Goal: Find specific page/section: Find specific page/section

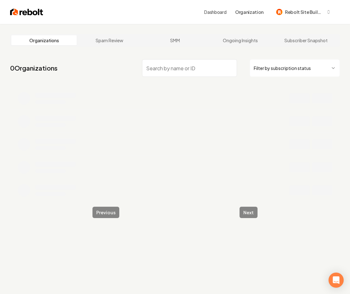
click at [163, 67] on input "search" at bounding box center [189, 68] width 95 height 18
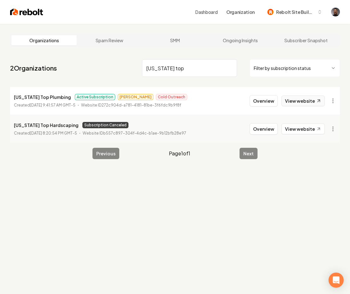
type input "[US_STATE] top"
click at [260, 106] on button "Overview" at bounding box center [263, 100] width 28 height 11
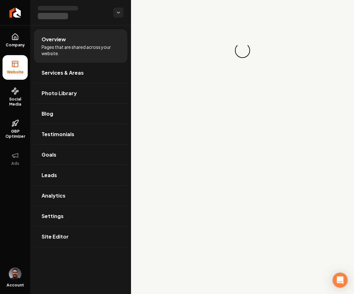
click at [261, 103] on main "Loading... Loading..." at bounding box center [242, 147] width 223 height 294
